Goal: Transaction & Acquisition: Download file/media

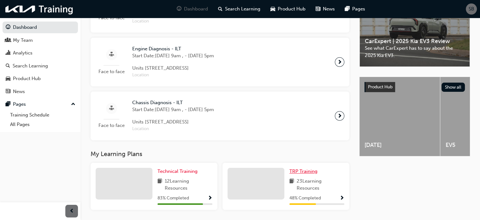
scroll to position [212, 0]
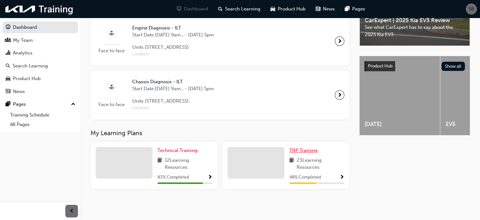
click at [295, 148] on span "TRP Training" at bounding box center [304, 150] width 28 height 6
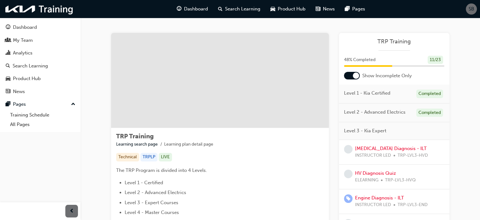
click at [471, 7] on span "SB" at bounding box center [472, 8] width 6 height 7
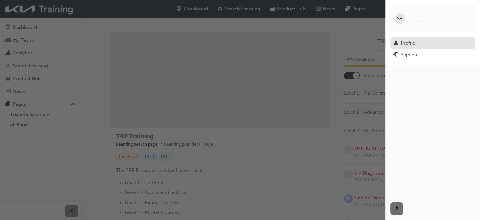
click at [406, 39] on div "Profile" at bounding box center [408, 42] width 14 height 7
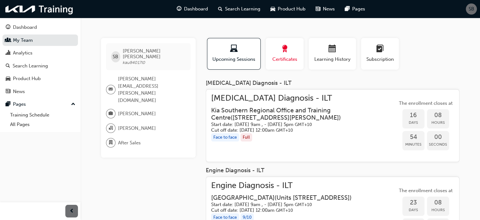
click at [284, 53] on span "award-icon" at bounding box center [285, 49] width 8 height 9
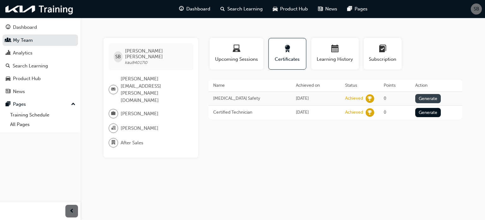
click at [424, 97] on button "Generate" at bounding box center [428, 98] width 26 height 9
click at [422, 98] on link "Download PDF" at bounding box center [426, 97] width 29 height 5
